Goal: Transaction & Acquisition: Obtain resource

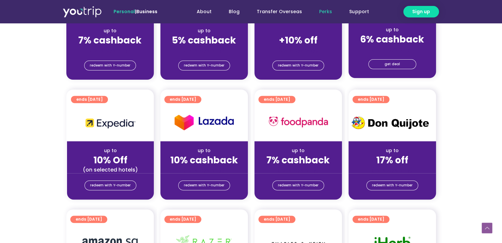
scroll to position [235, 0]
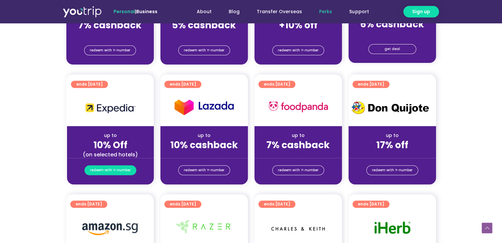
click at [112, 168] on span "redeem with Y-number" at bounding box center [110, 170] width 41 height 9
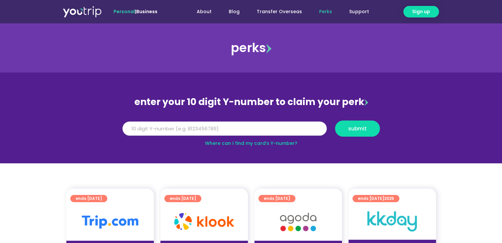
click at [155, 130] on input "Y Number" at bounding box center [224, 129] width 204 height 15
type input "8148220764"
click at [357, 130] on span "submit" at bounding box center [357, 128] width 18 height 5
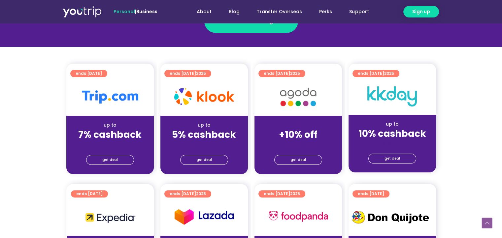
scroll to position [166, 0]
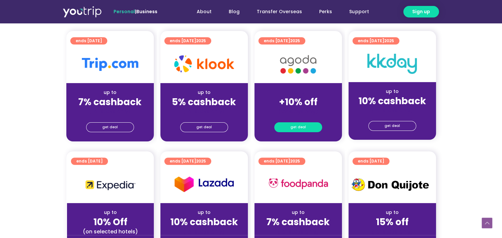
click at [297, 127] on span "get deal" at bounding box center [297, 127] width 15 height 9
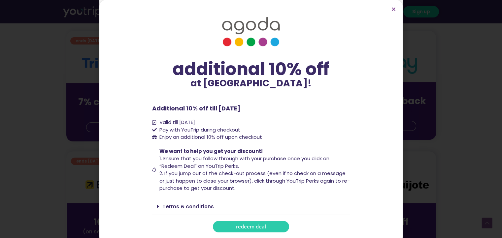
click at [249, 227] on span "redeem deal" at bounding box center [251, 226] width 30 height 5
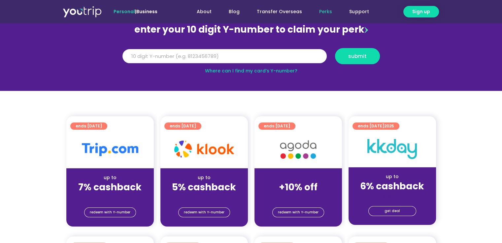
click at [142, 58] on input "Y Number" at bounding box center [224, 56] width 204 height 15
type input "8148220764"
click at [356, 54] on span "submit" at bounding box center [357, 56] width 18 height 5
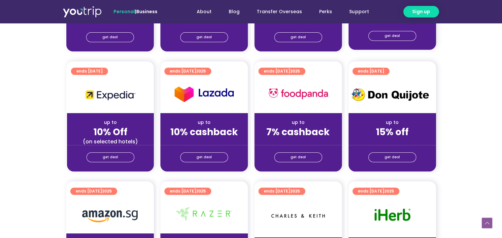
scroll to position [303, 0]
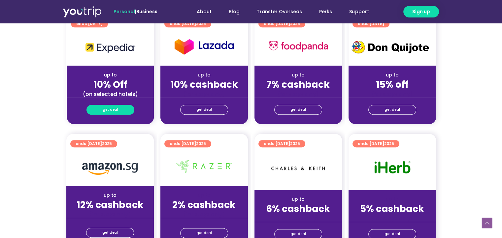
click at [107, 108] on span "get deal" at bounding box center [110, 109] width 15 height 9
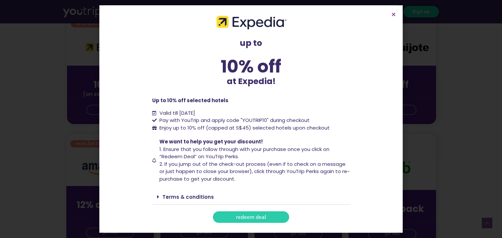
click at [248, 218] on span "redeem deal" at bounding box center [251, 217] width 30 height 5
